Goal: Leave review/rating

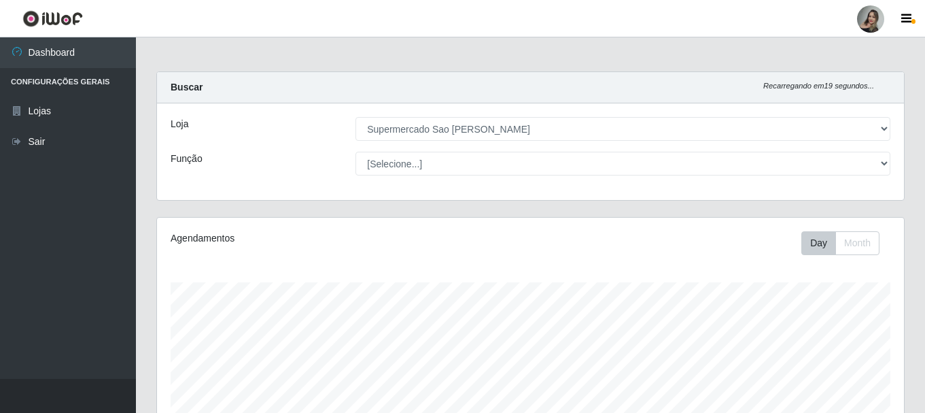
select select "383"
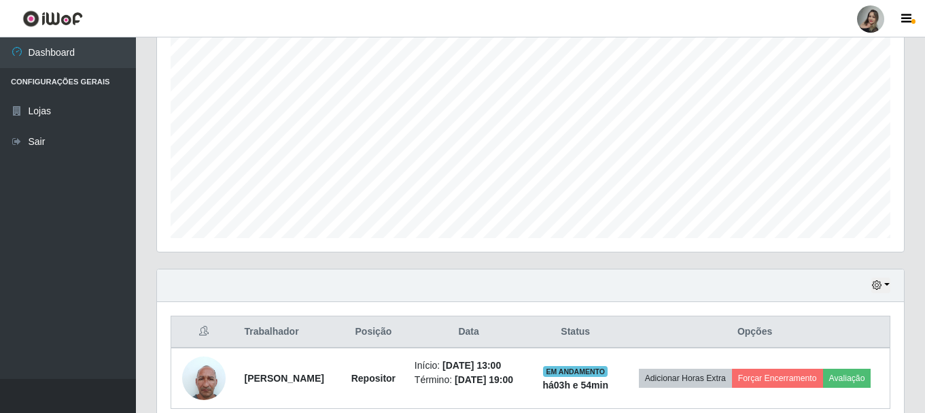
scroll to position [282, 747]
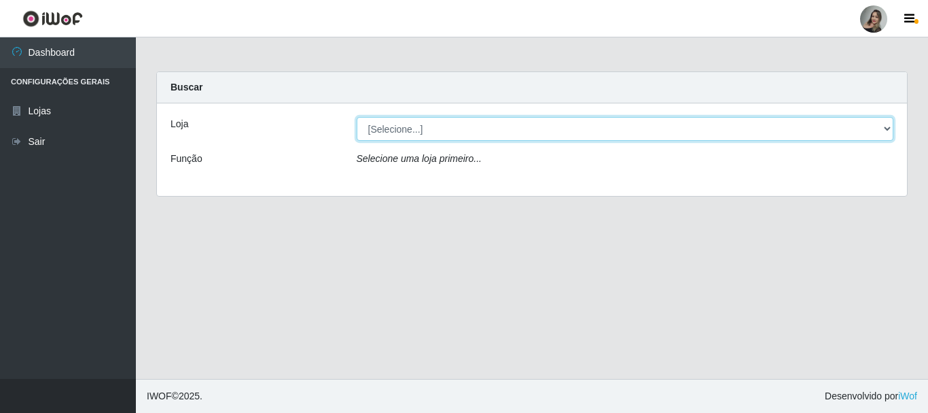
click at [884, 127] on select "[Selecione...] Supermercado Sao Francisco - Amarante" at bounding box center [626, 129] width 538 height 24
select select "383"
click at [357, 117] on select "[Selecione...] Supermercado Sao Francisco - Amarante" at bounding box center [626, 129] width 538 height 24
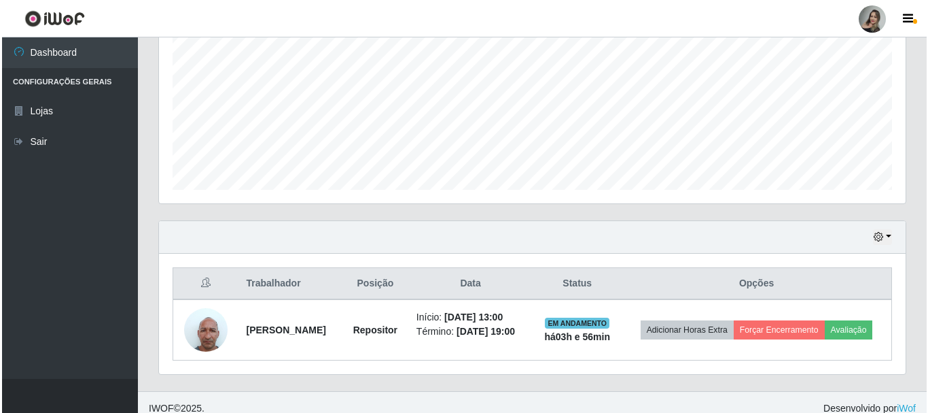
scroll to position [309, 0]
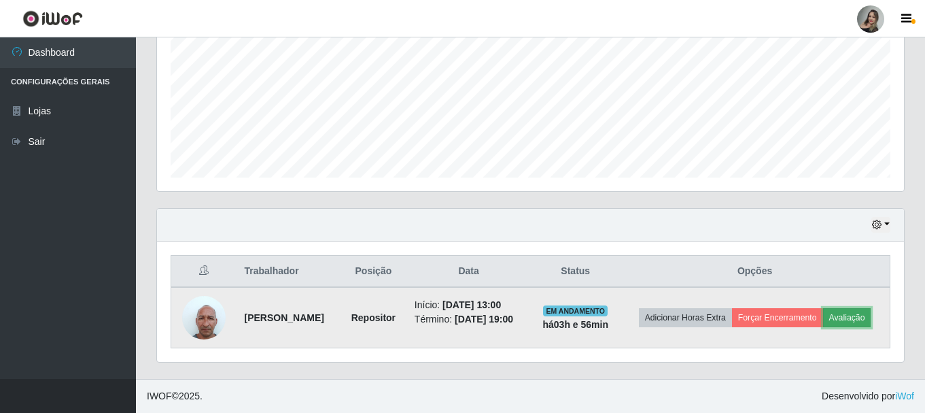
click at [823, 327] on button "Avaliação" at bounding box center [847, 317] width 48 height 19
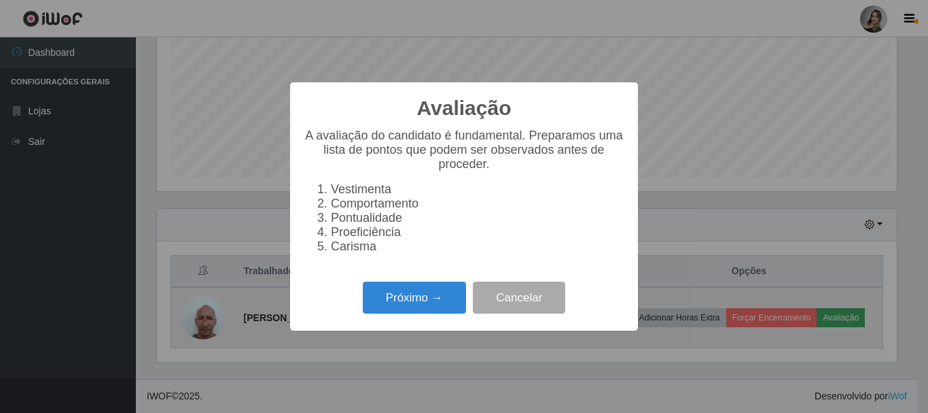
scroll to position [282, 740]
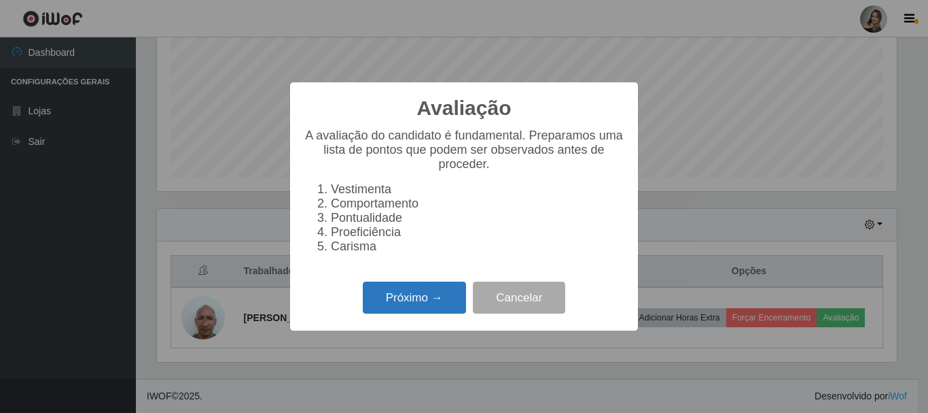
click at [381, 313] on button "Próximo →" at bounding box center [414, 297] width 103 height 32
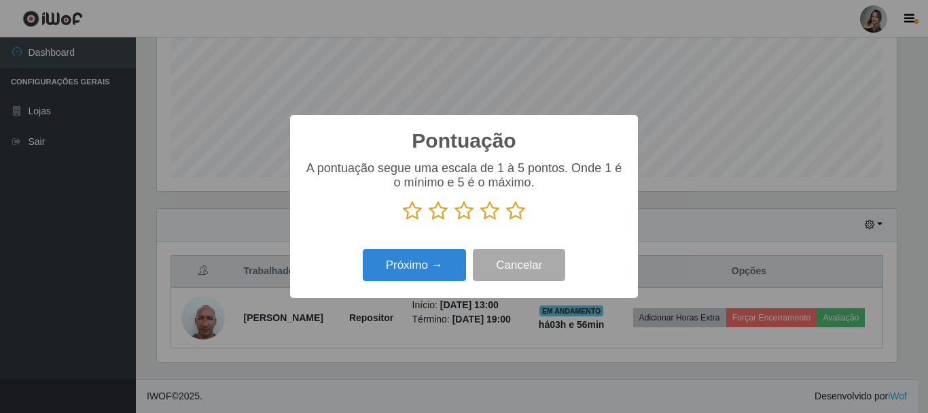
click at [459, 215] on icon at bounding box center [464, 211] width 19 height 20
click at [455, 221] on input "radio" at bounding box center [455, 221] width 0 height 0
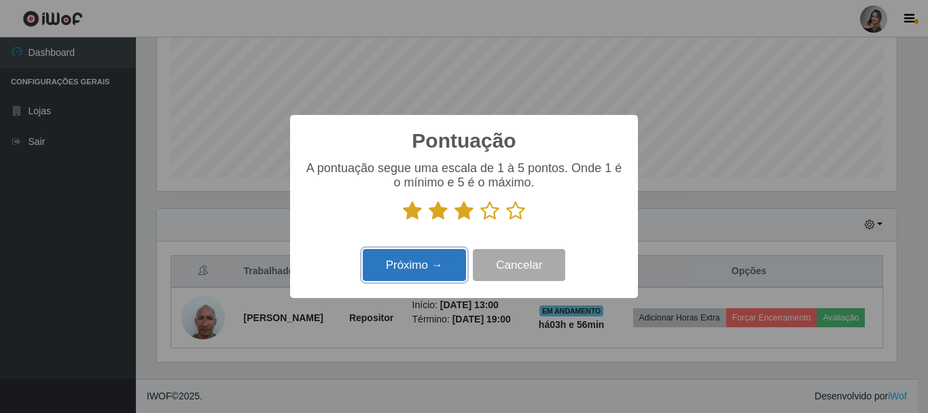
click at [432, 272] on button "Próximo →" at bounding box center [414, 265] width 103 height 32
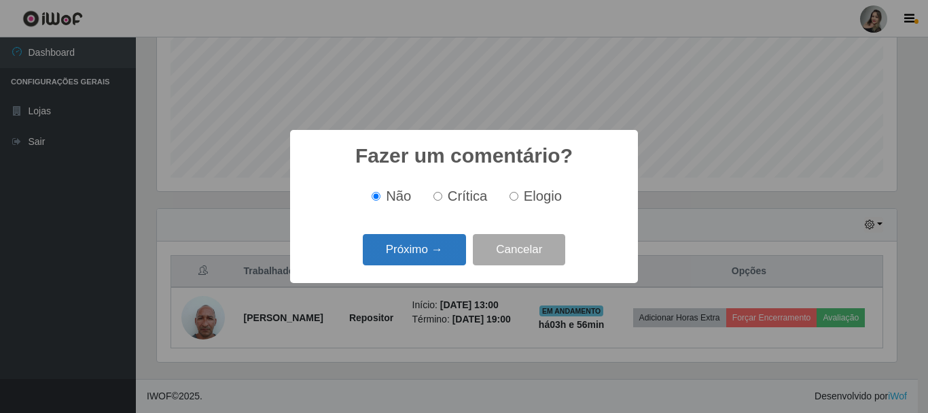
click at [431, 255] on button "Próximo →" at bounding box center [414, 250] width 103 height 32
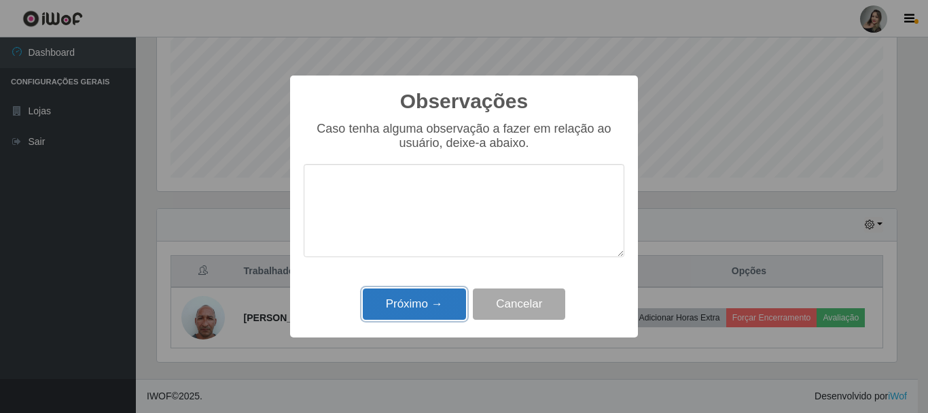
click at [426, 314] on button "Próximo →" at bounding box center [414, 304] width 103 height 32
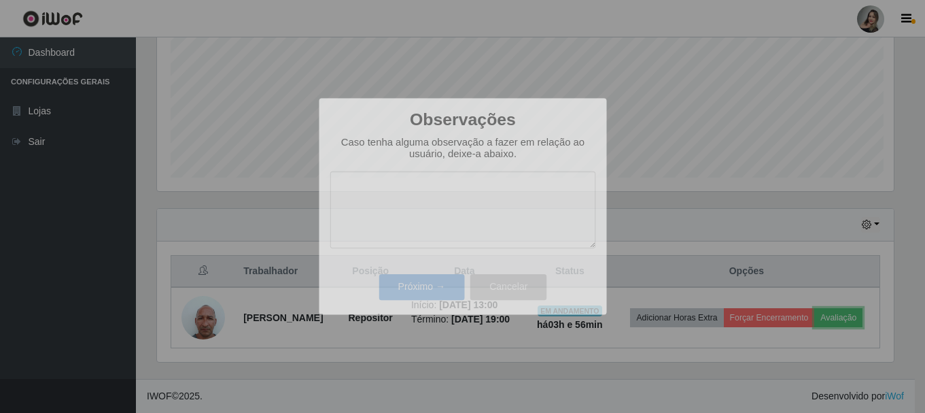
scroll to position [282, 747]
